Goal: Communication & Community: Connect with others

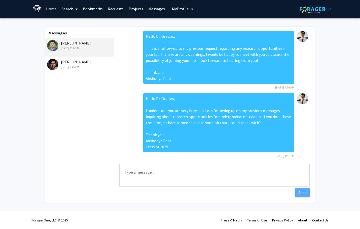
scroll to position [33, 0]
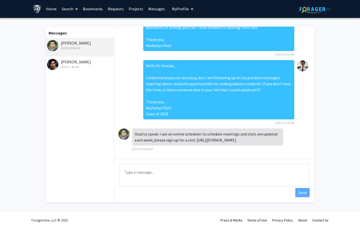
click at [82, 64] on div "[PERSON_NAME] [DATE] 1:45 PM" at bounding box center [80, 64] width 66 height 11
click at [71, 65] on div "[DATE] 1:45 PM" at bounding box center [80, 67] width 66 height 5
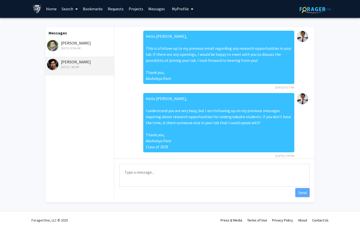
scroll to position [7, 0]
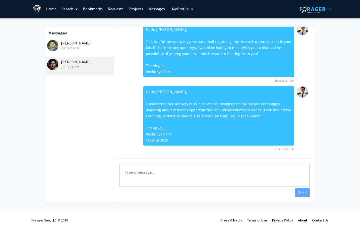
click at [75, 45] on div "[PERSON_NAME] [DATE] 10:06 AM" at bounding box center [80, 45] width 66 height 11
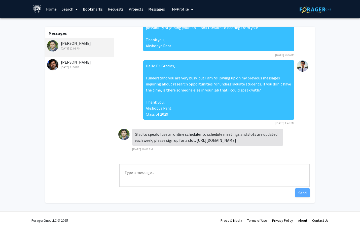
scroll to position [0, 0]
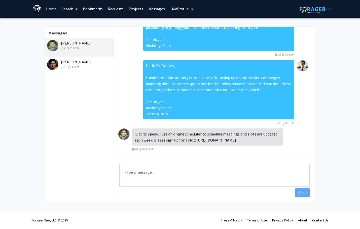
click at [113, 10] on link "Requests" at bounding box center [115, 9] width 21 height 18
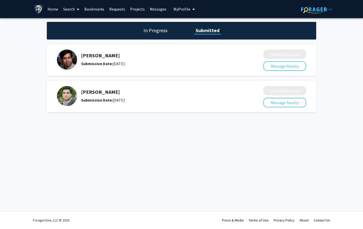
click at [56, 9] on link "Home" at bounding box center [53, 9] width 16 height 18
